Goal: Information Seeking & Learning: Stay updated

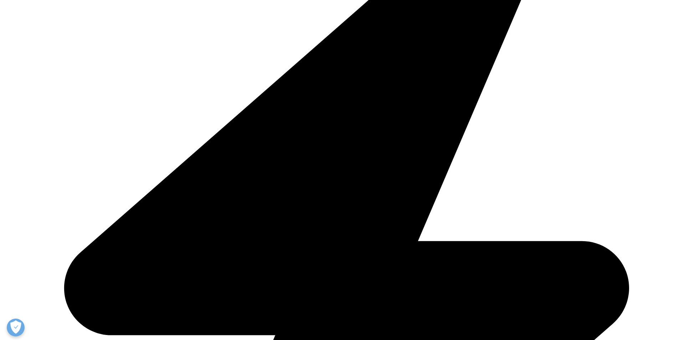
scroll to position [321, 0]
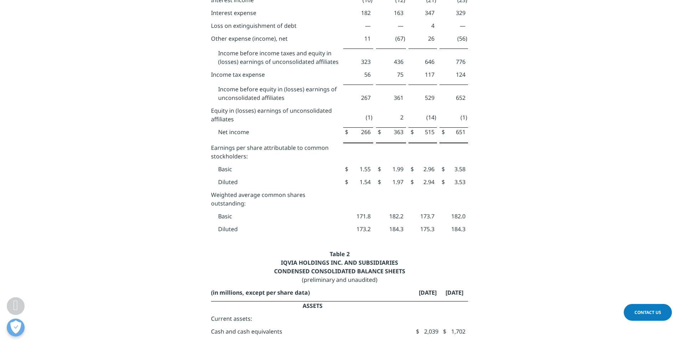
scroll to position [2246, 0]
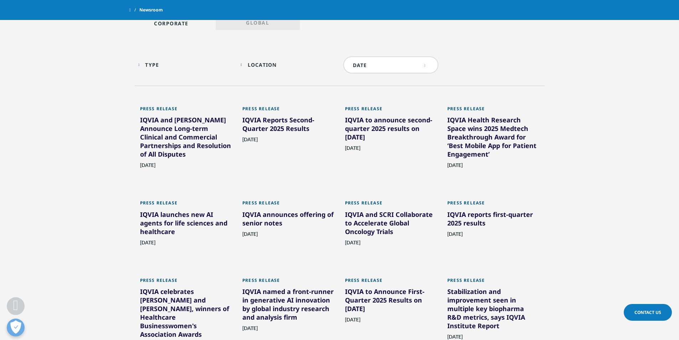
click at [153, 133] on div "IQVIA and Veeva Announce Long-term Clinical and Commercial Partnerships and Res…" at bounding box center [186, 139] width 92 height 46
